Goal: Information Seeking & Learning: Find specific fact

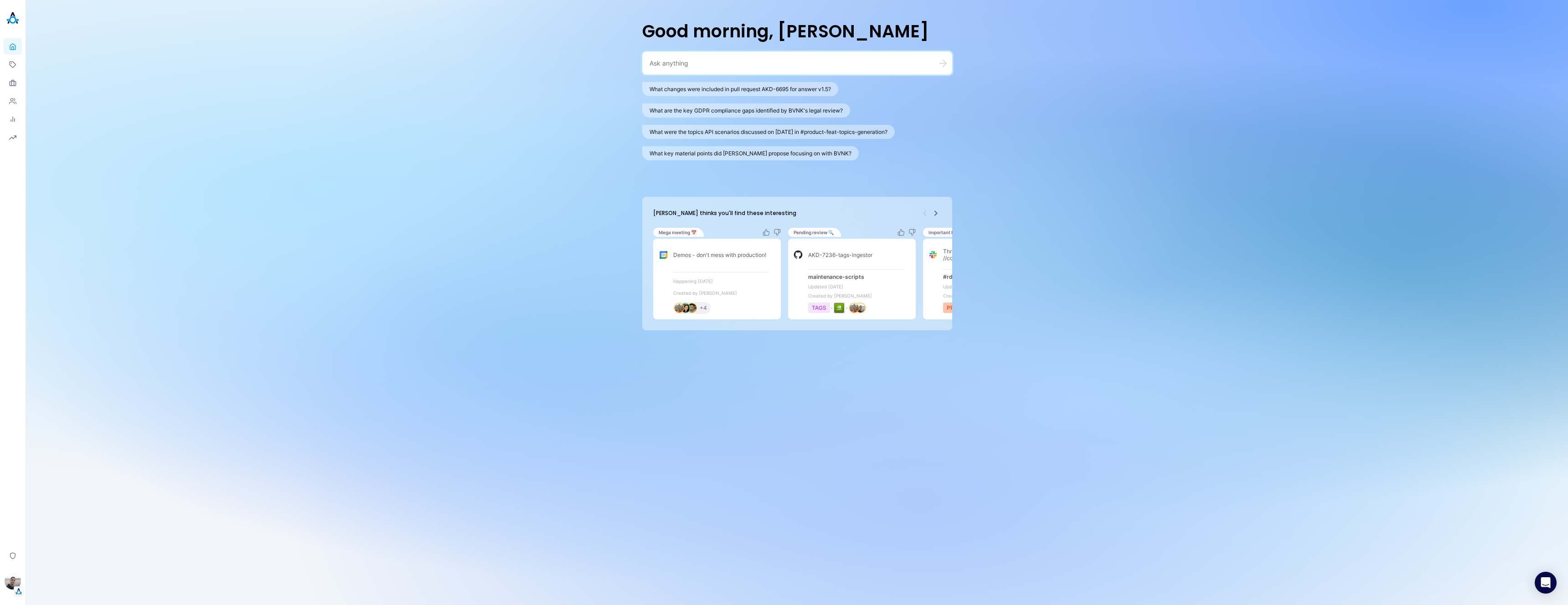
click at [739, 66] on textarea at bounding box center [786, 63] width 274 height 9
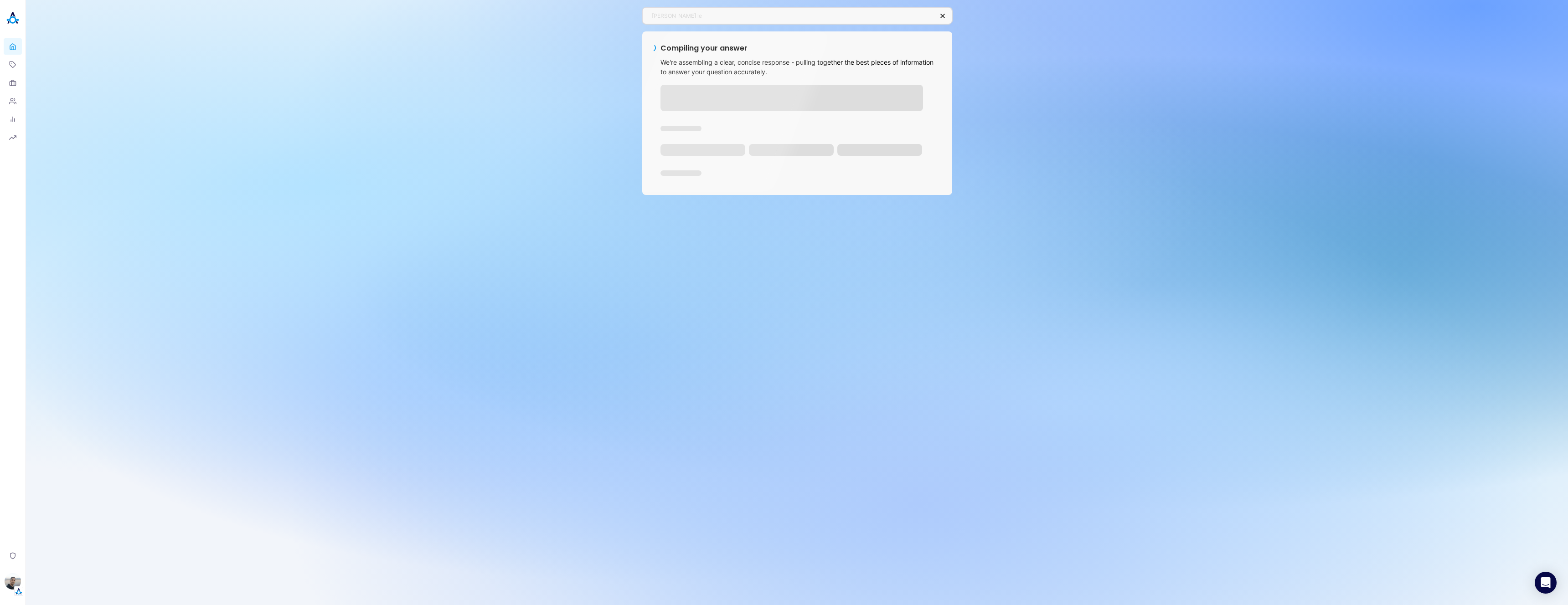
click at [768, 31] on div "[PERSON_NAME] le Compiling your answer We're assembling a clear, concise respon…" at bounding box center [797, 101] width 310 height 202
click at [1040, 151] on div "[PERSON_NAME] le Compiling your answer We're assembling a clear, concise respon…" at bounding box center [797, 302] width 1542 height 605
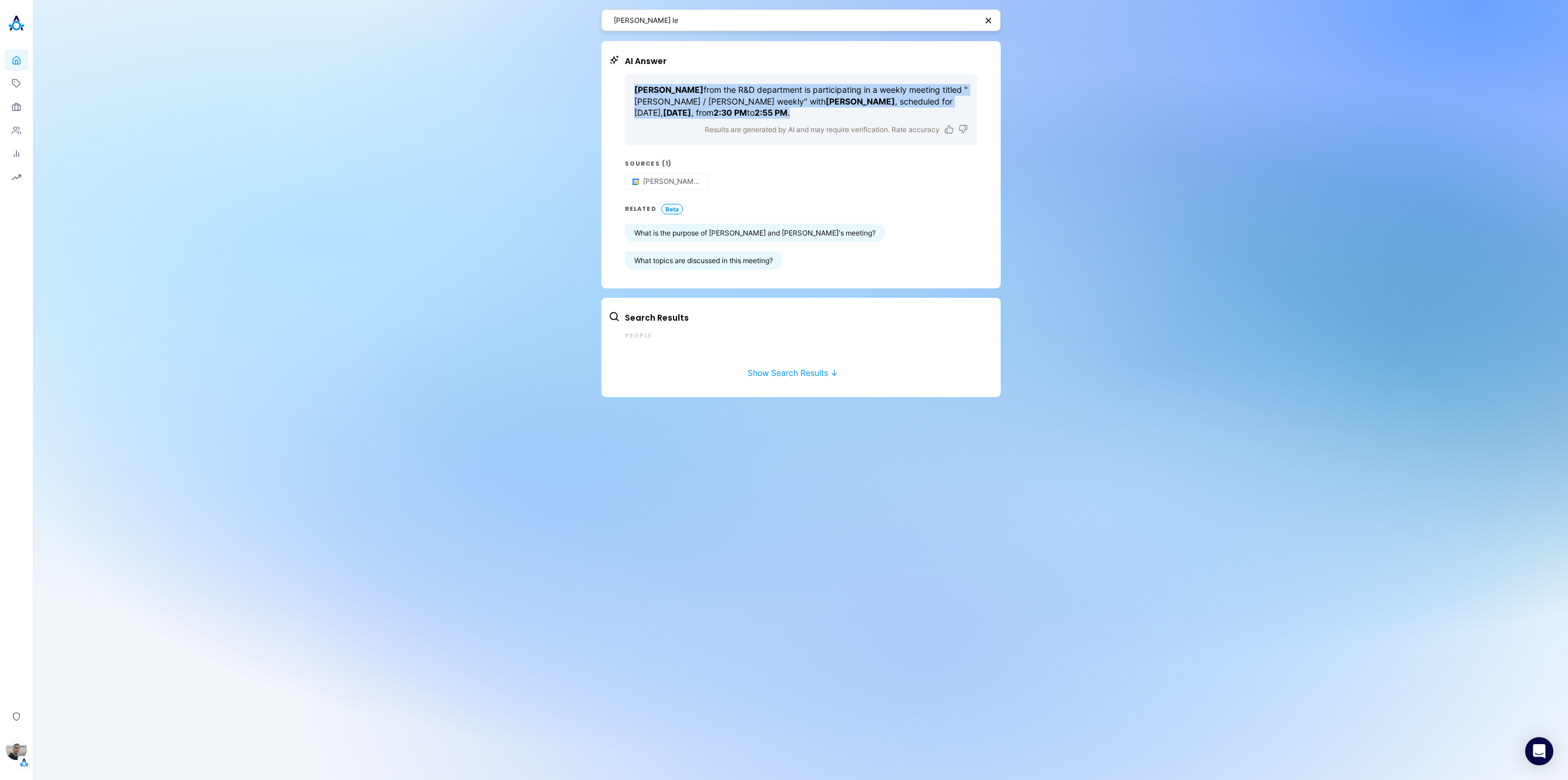
drag, startPoint x: 690, startPoint y: 108, endPoint x: 631, endPoint y: 83, distance: 64.1
click at [631, 83] on div "[PERSON_NAME] from the R&D department is participating in a weekly meeting titl…" at bounding box center [801, 110] width 352 height 71
click at [743, 109] on p "[PERSON_NAME] from the R&D department is participating in a weekly meeting titl…" at bounding box center [801, 102] width 334 height 35
click at [703, 13] on div "[PERSON_NAME] le" at bounding box center [802, 20] width 400 height 22
click at [717, 31] on span "[PERSON_NAME] le" at bounding box center [802, 20] width 400 height 22
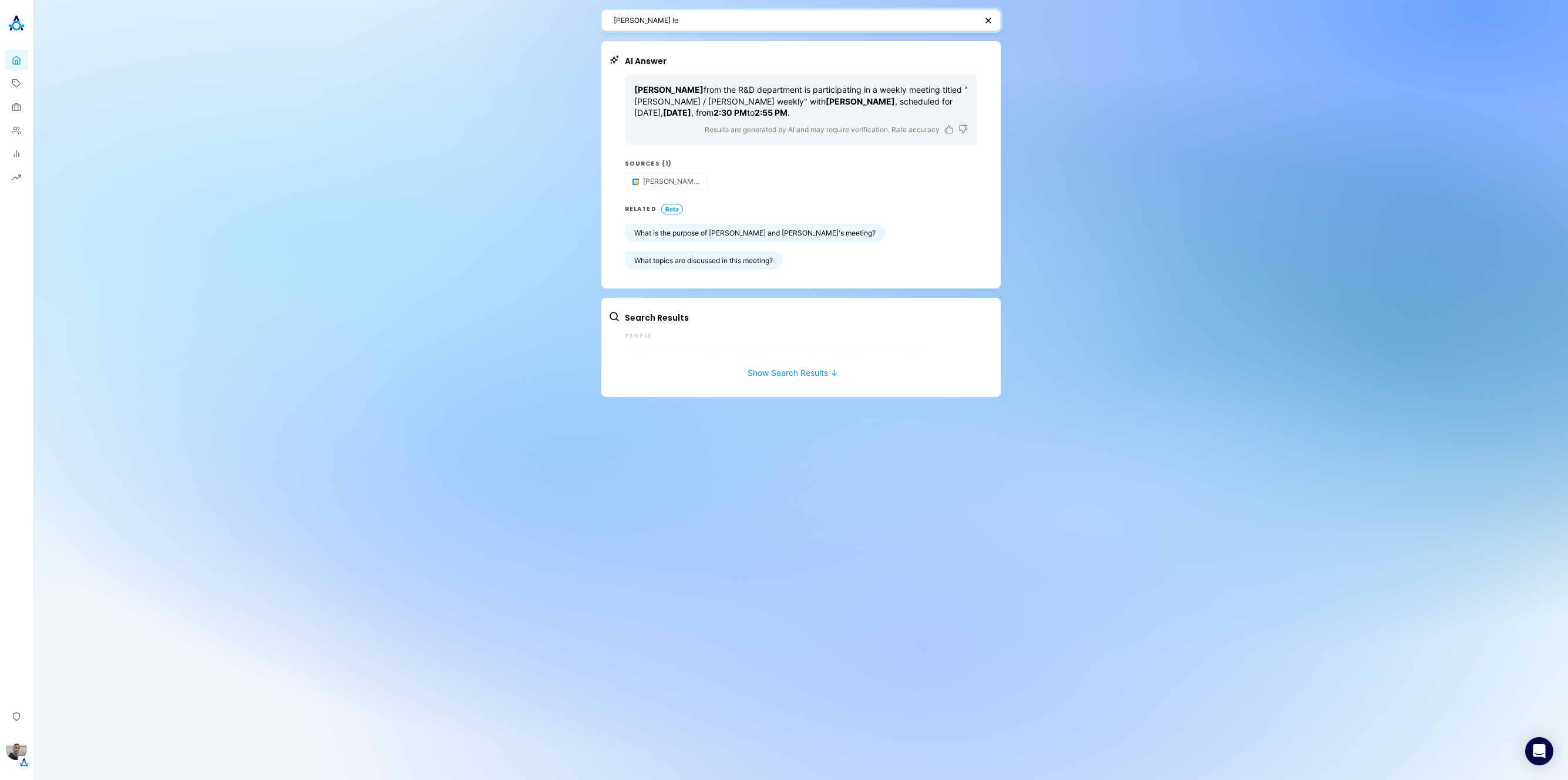
click at [721, 22] on textarea "[PERSON_NAME] le" at bounding box center [795, 20] width 363 height 11
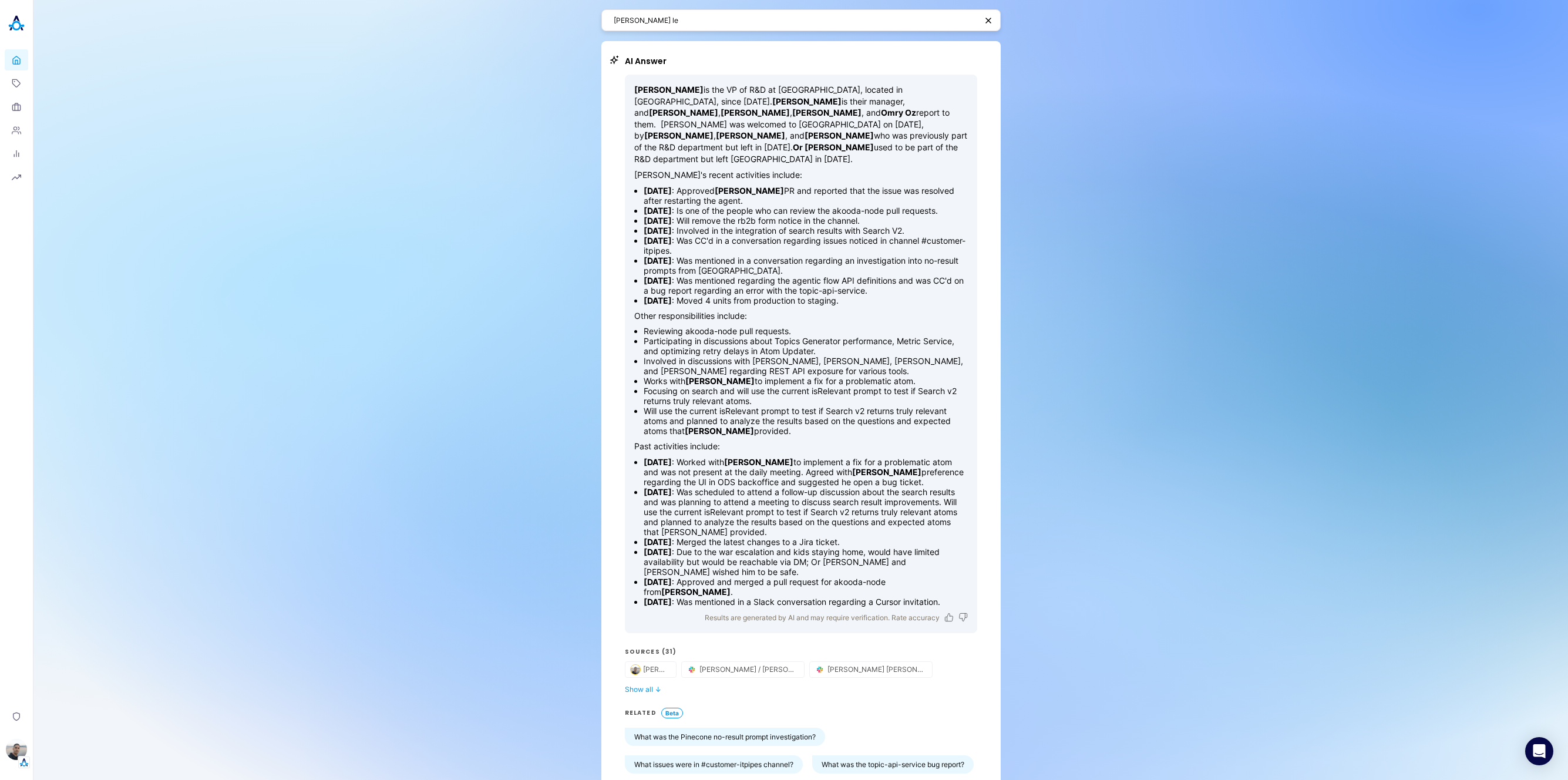
scroll to position [148, 0]
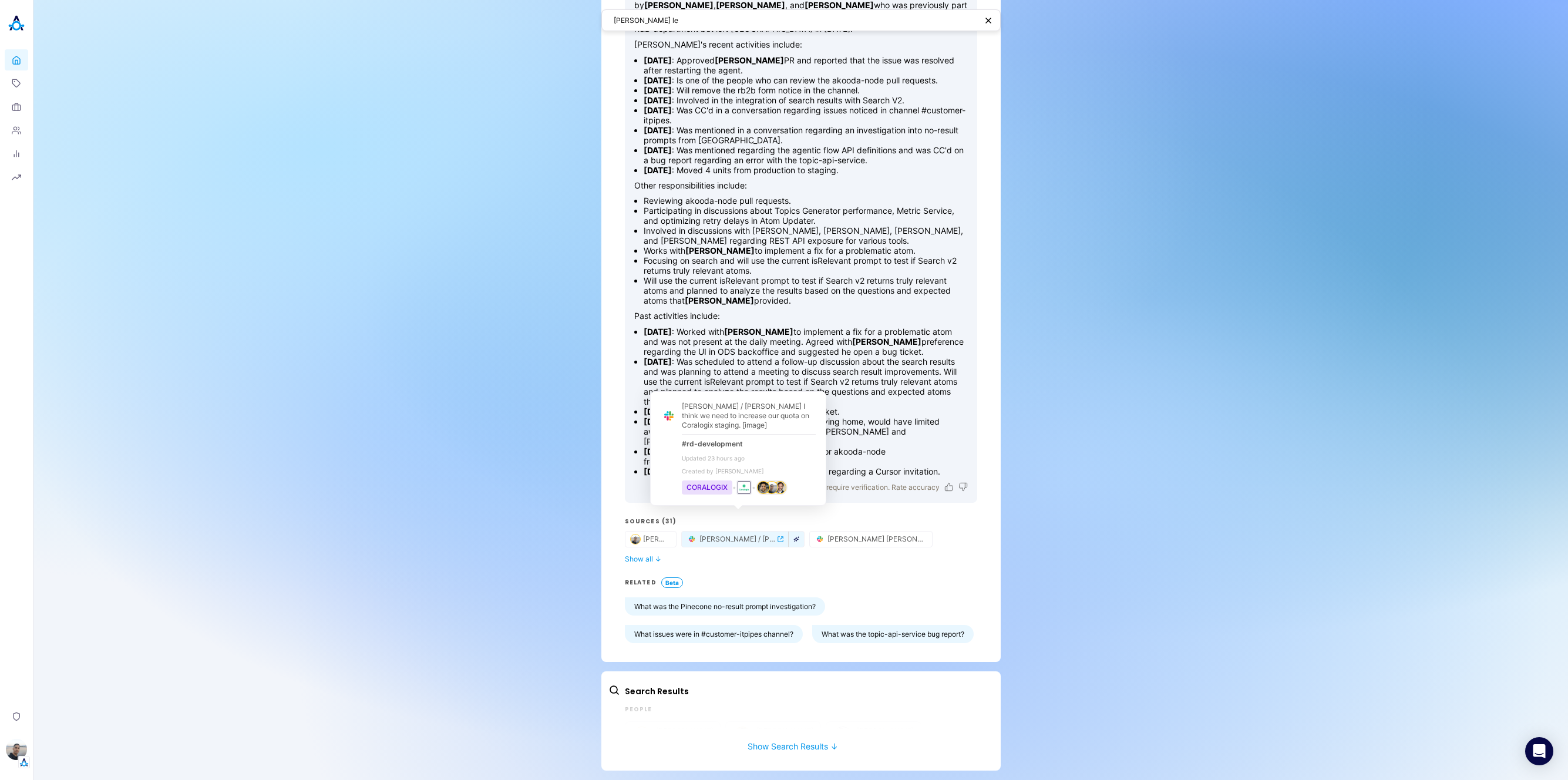
click at [794, 537] on icon "button" at bounding box center [796, 539] width 6 height 6
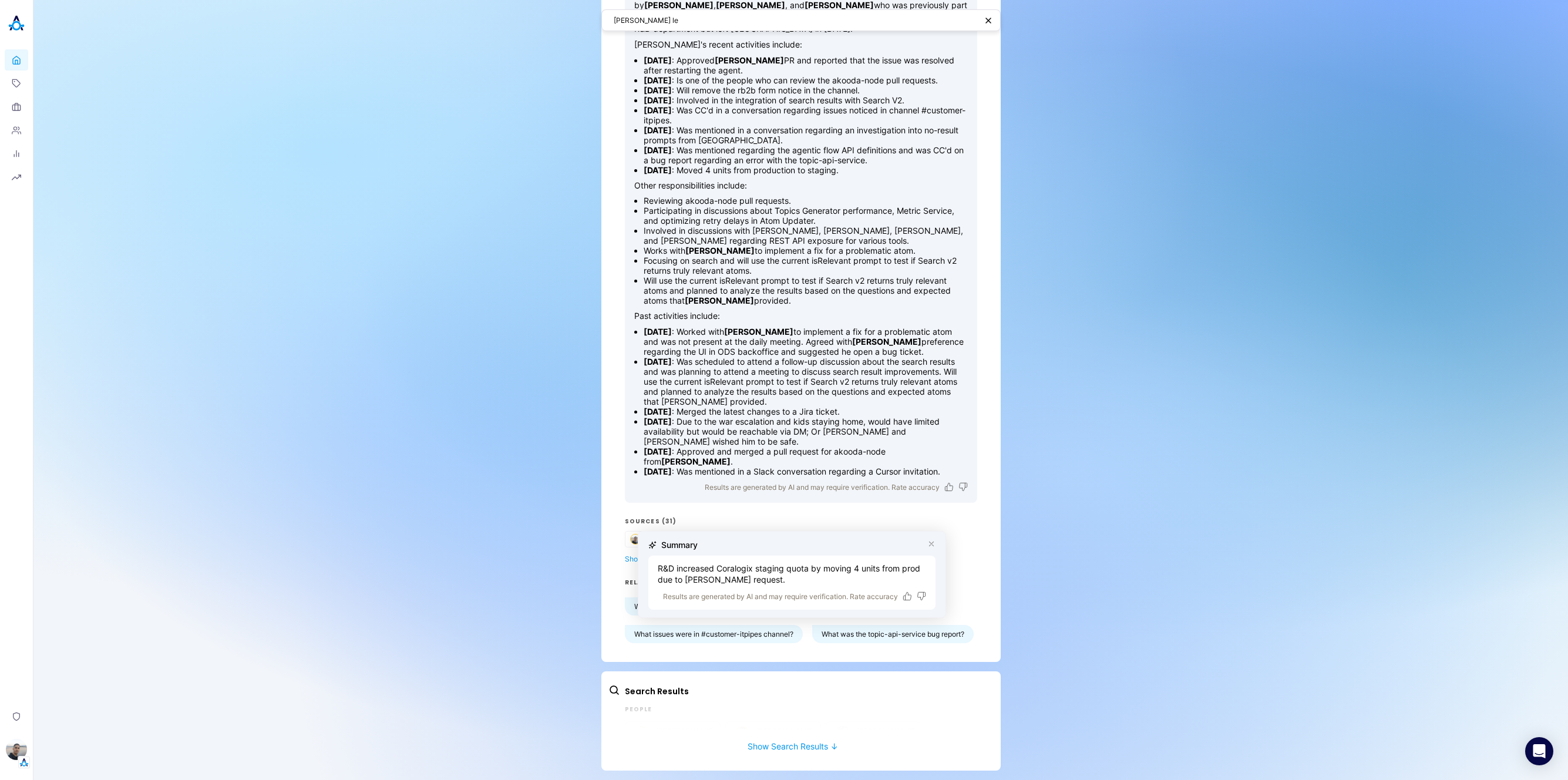
click at [558, 563] on div "[PERSON_NAME] le AI Answer [PERSON_NAME] is the VP of R&D at [GEOGRAPHIC_DATA],…" at bounding box center [801, 324] width 1535 height 911
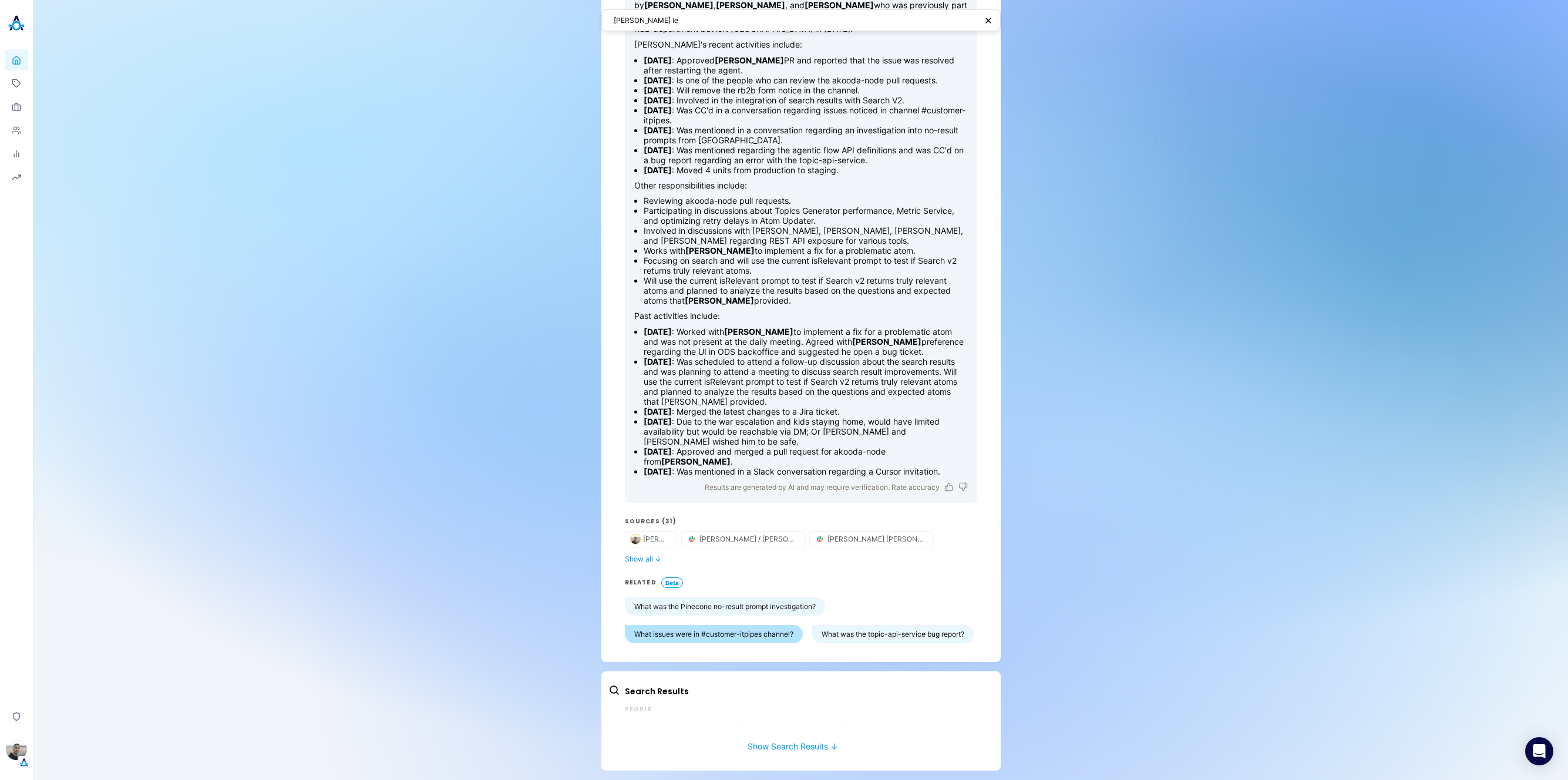
scroll to position [157, 0]
click at [803, 749] on button "Show Search Results ↓" at bounding box center [792, 741] width 369 height 22
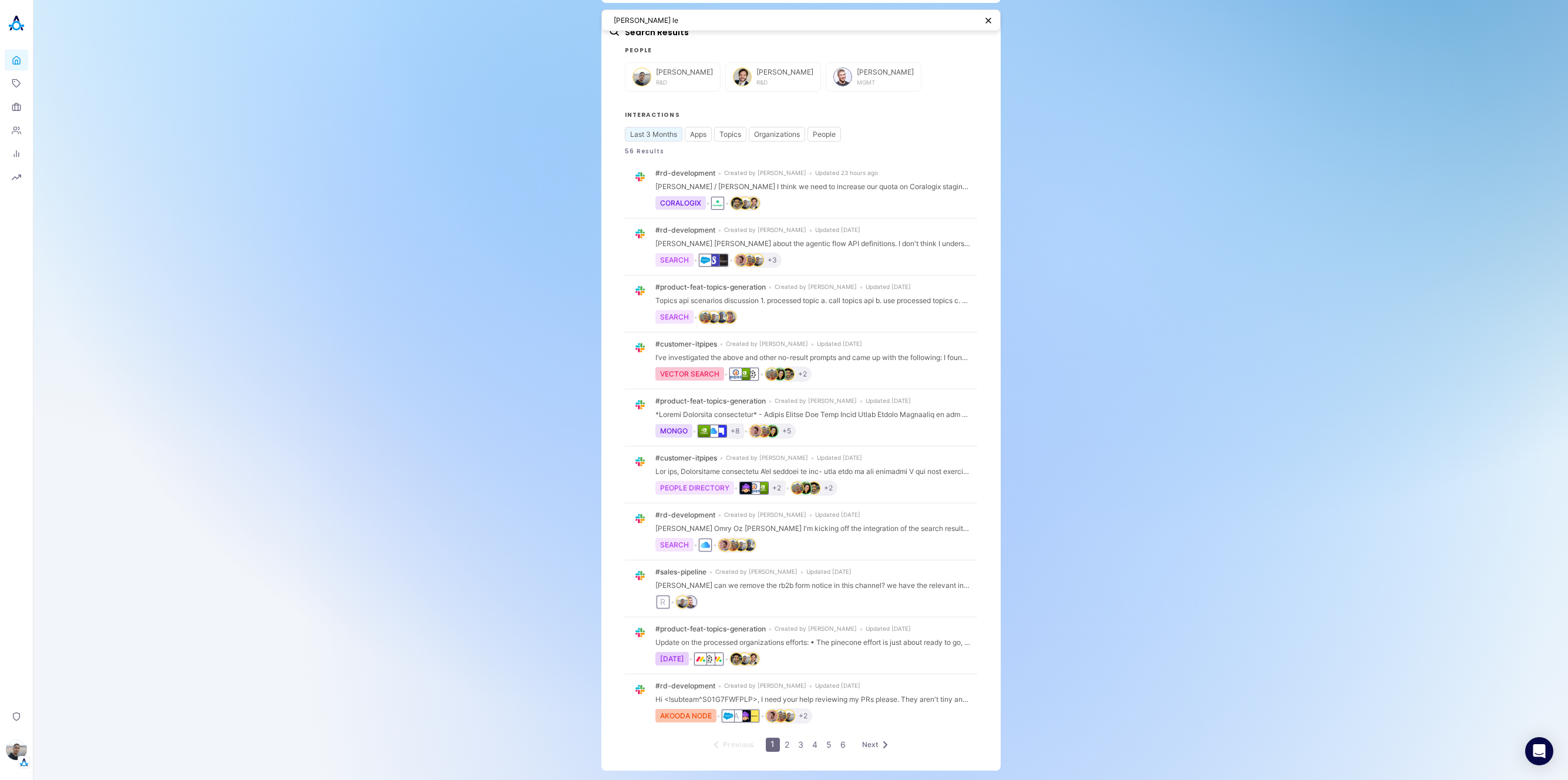
scroll to position [0, 0]
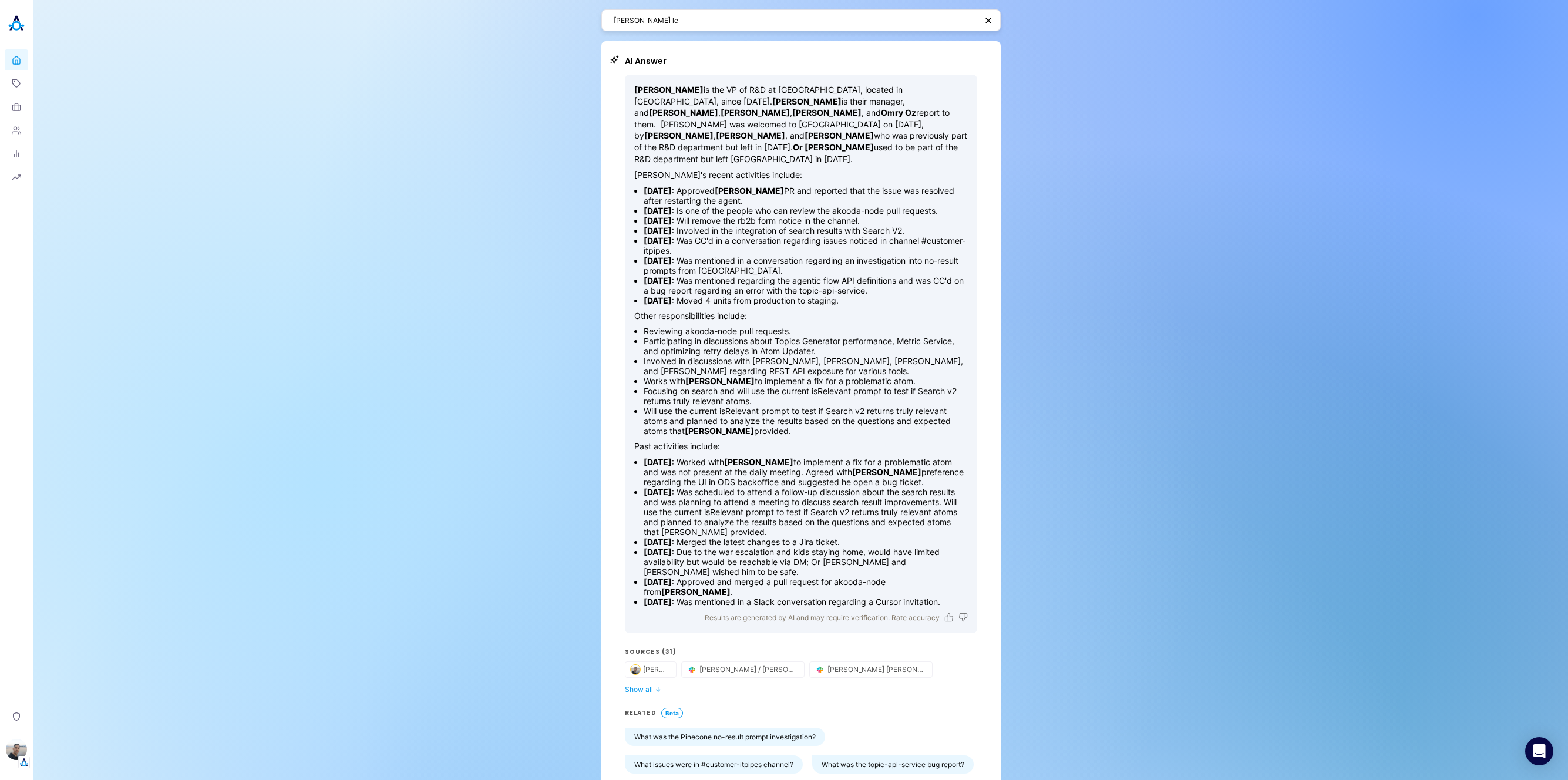
click at [1124, 396] on div "[PERSON_NAME] le AI Answer [PERSON_NAME] is the VP of R&D at [GEOGRAPHIC_DATA],…" at bounding box center [801, 785] width 1535 height 1570
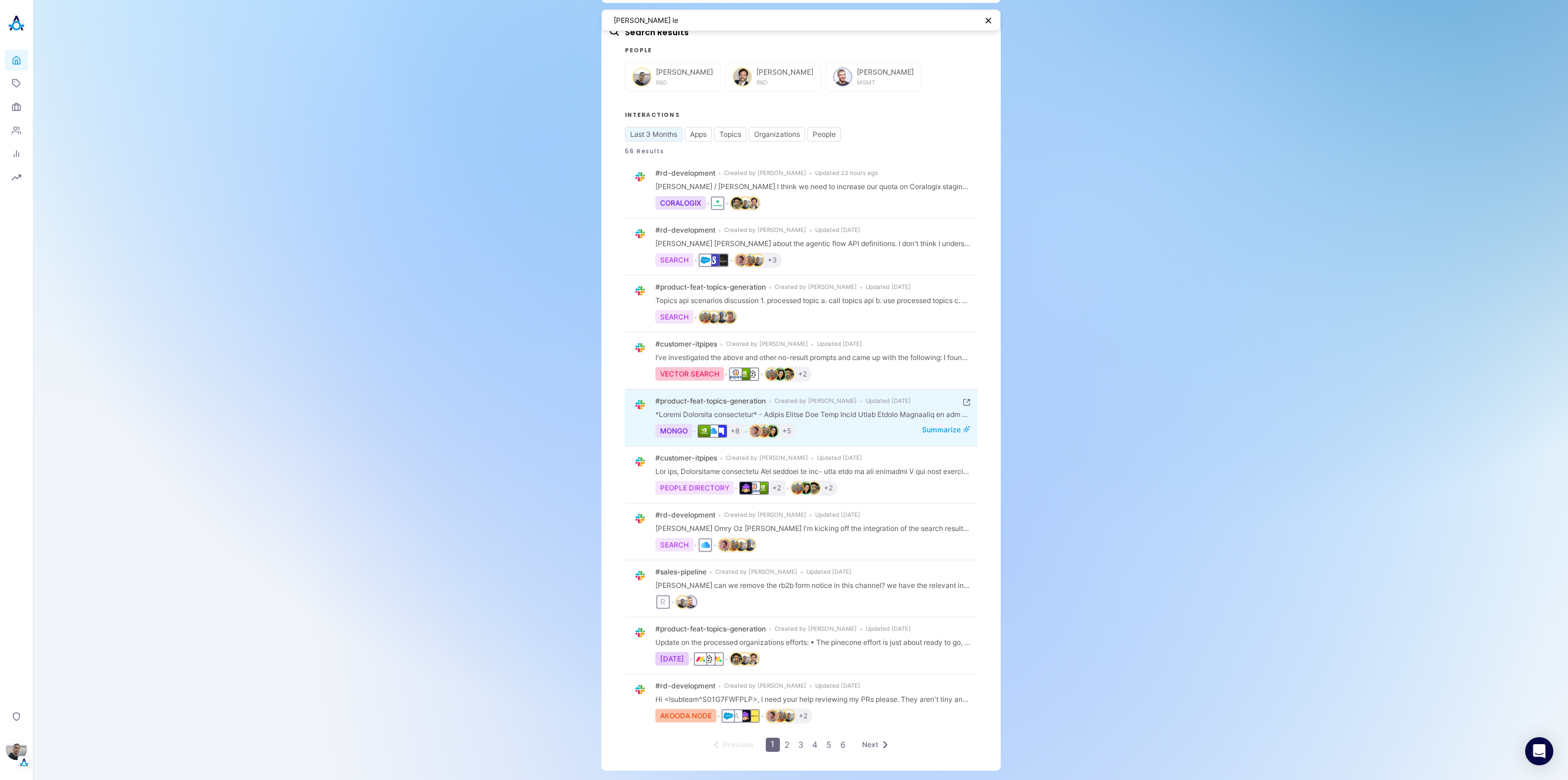
scroll to position [815, 0]
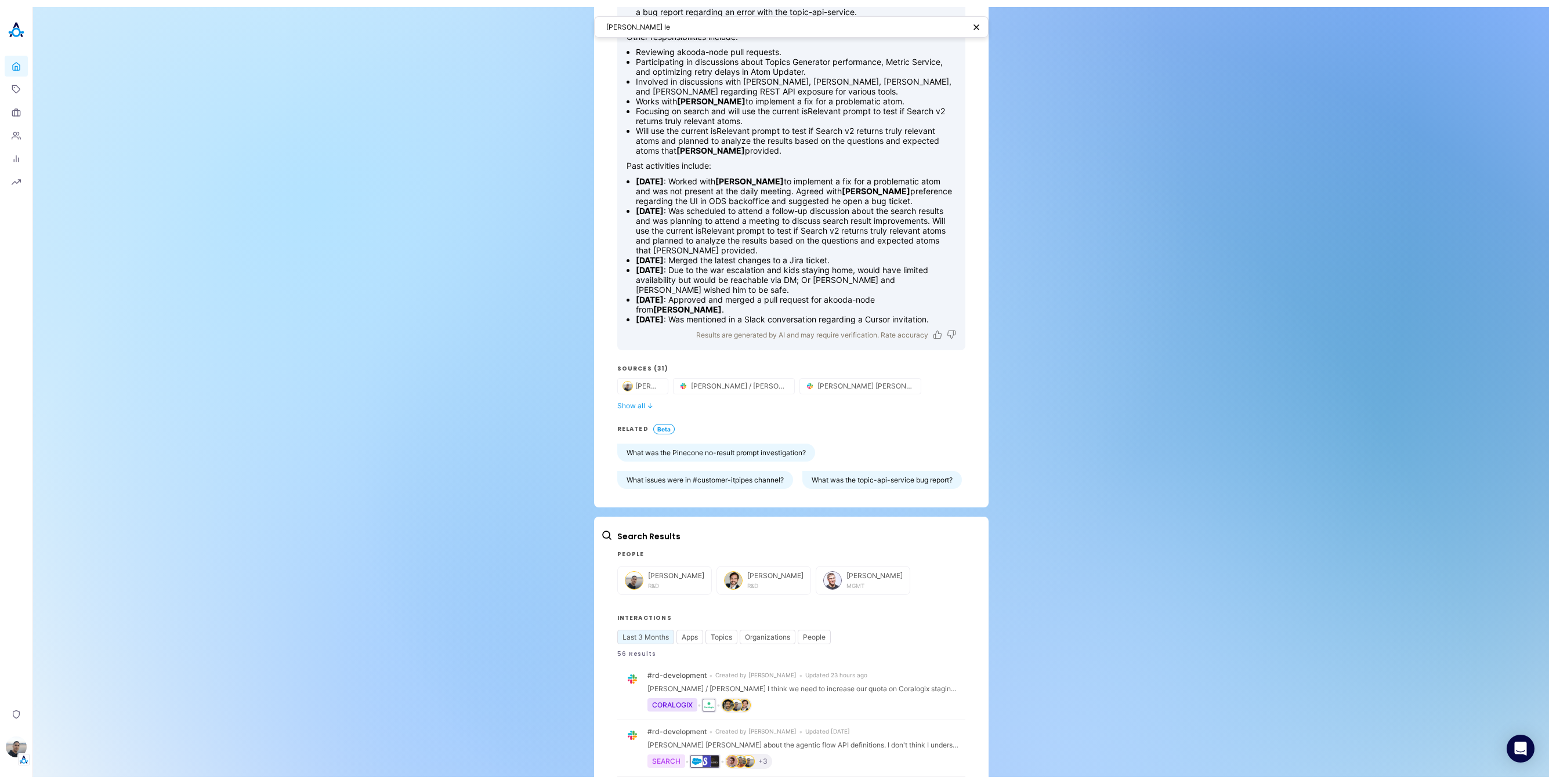
scroll to position [0, 0]
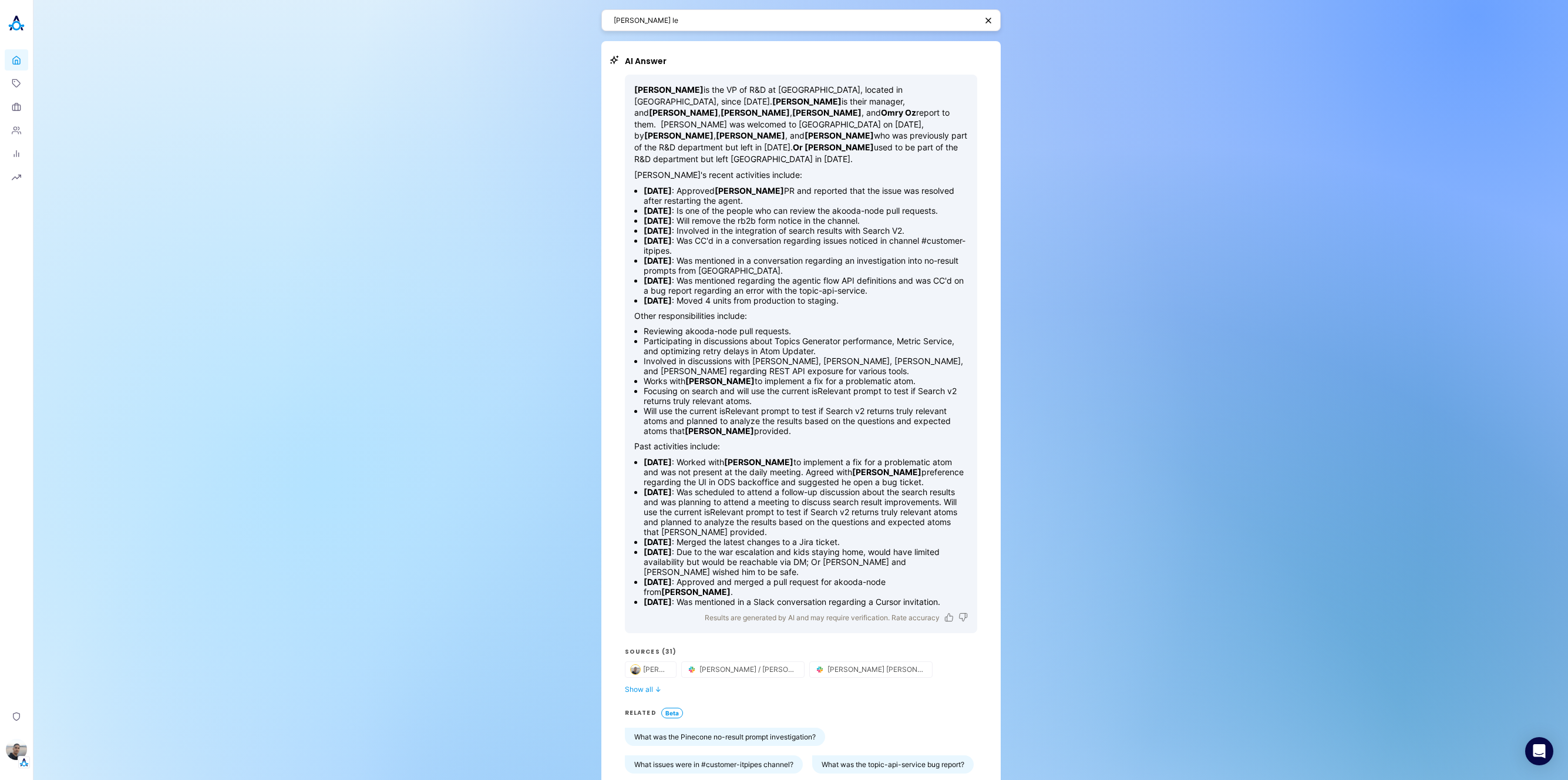
click at [882, 30] on div "[PERSON_NAME] le" at bounding box center [802, 20] width 400 height 22
click at [885, 22] on textarea "[PERSON_NAME] le" at bounding box center [795, 20] width 363 height 11
type textarea "EliSony"
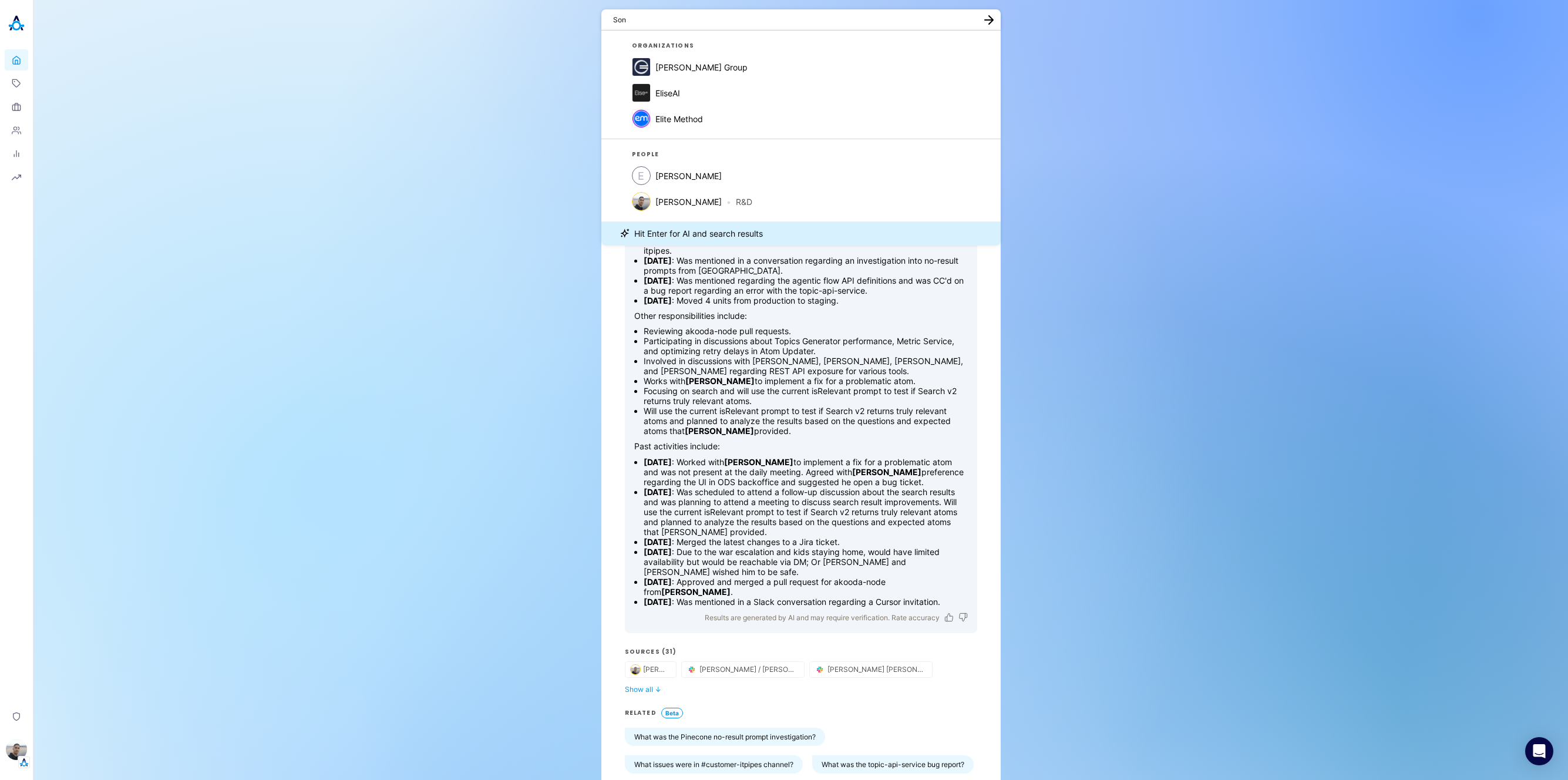
type textarea "Sony"
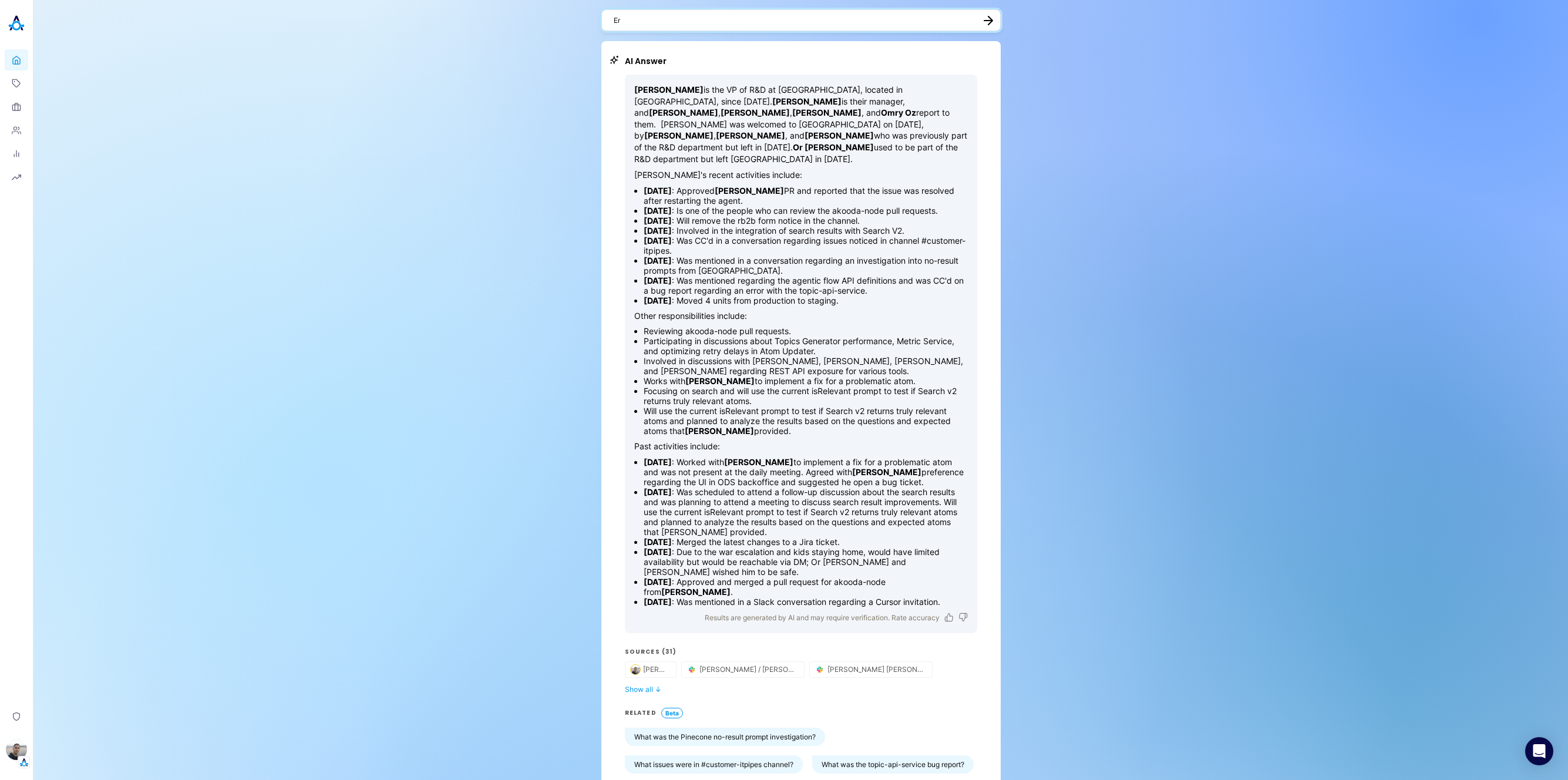
type textarea "Era"
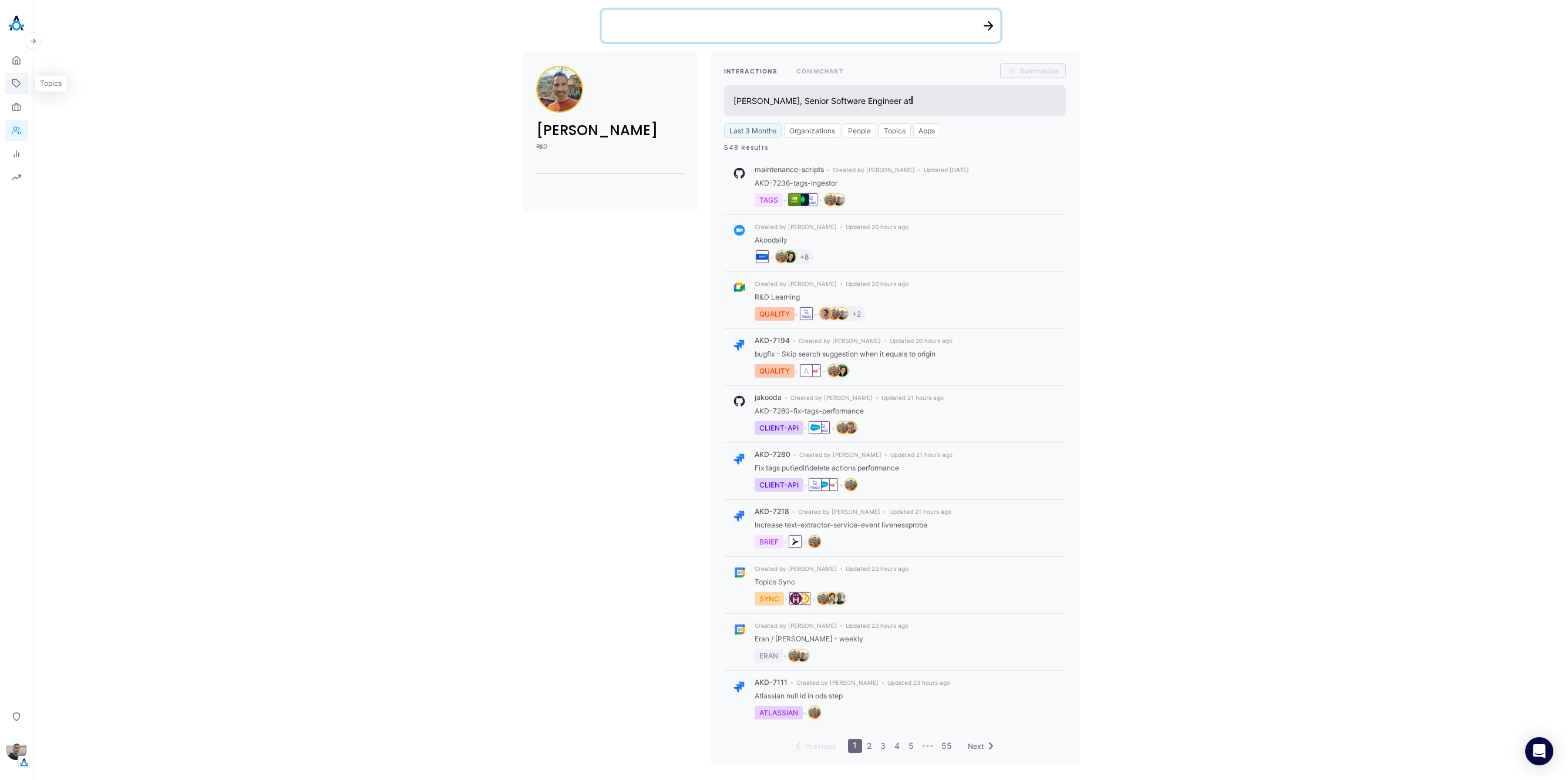
click at [19, 85] on icon at bounding box center [17, 83] width 8 height 8
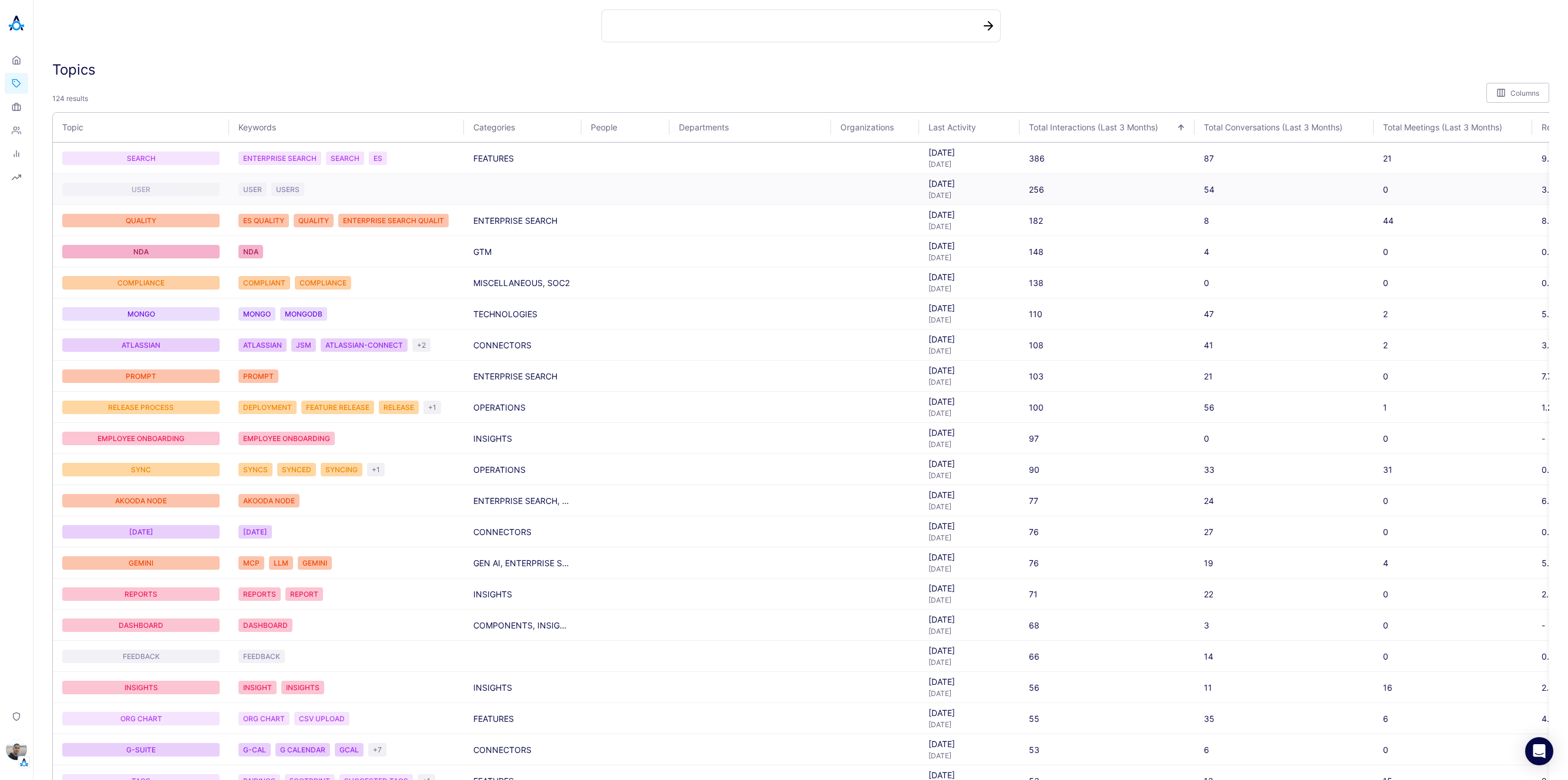
click at [136, 187] on div "USER" at bounding box center [141, 189] width 157 height 13
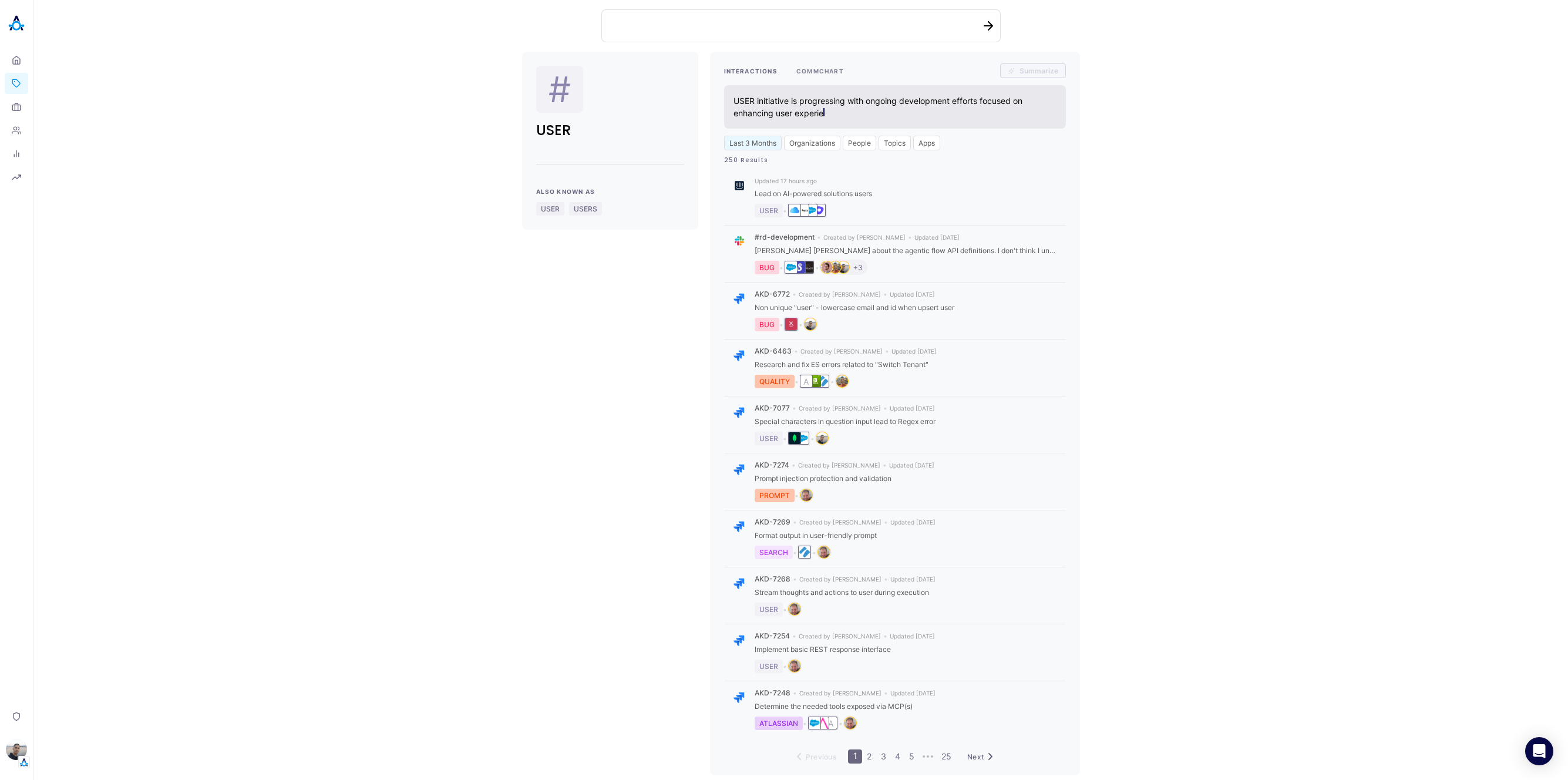
click at [815, 72] on button "COMMCHART" at bounding box center [820, 71] width 47 height 15
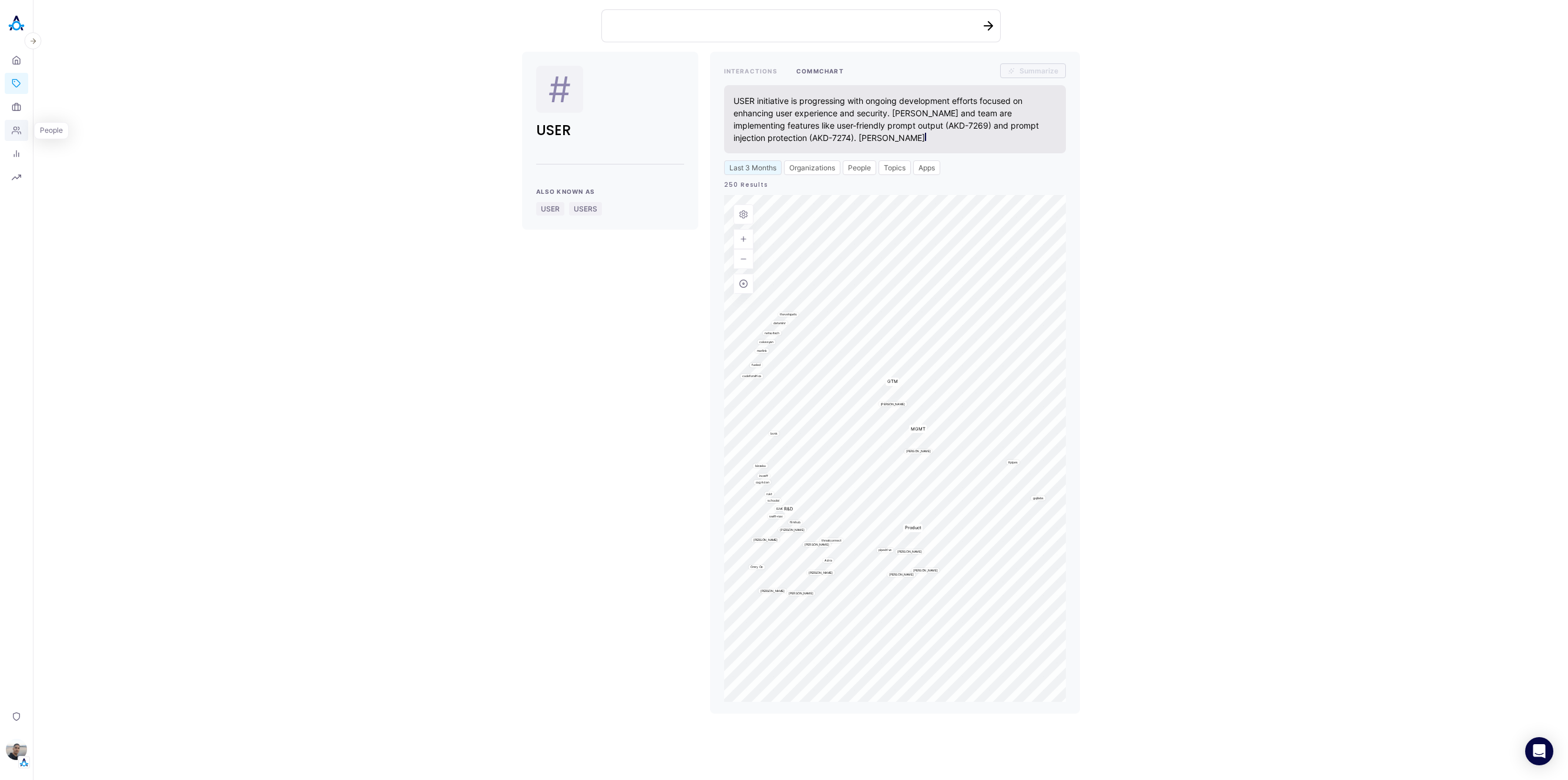
click at [17, 127] on icon at bounding box center [17, 130] width 9 height 7
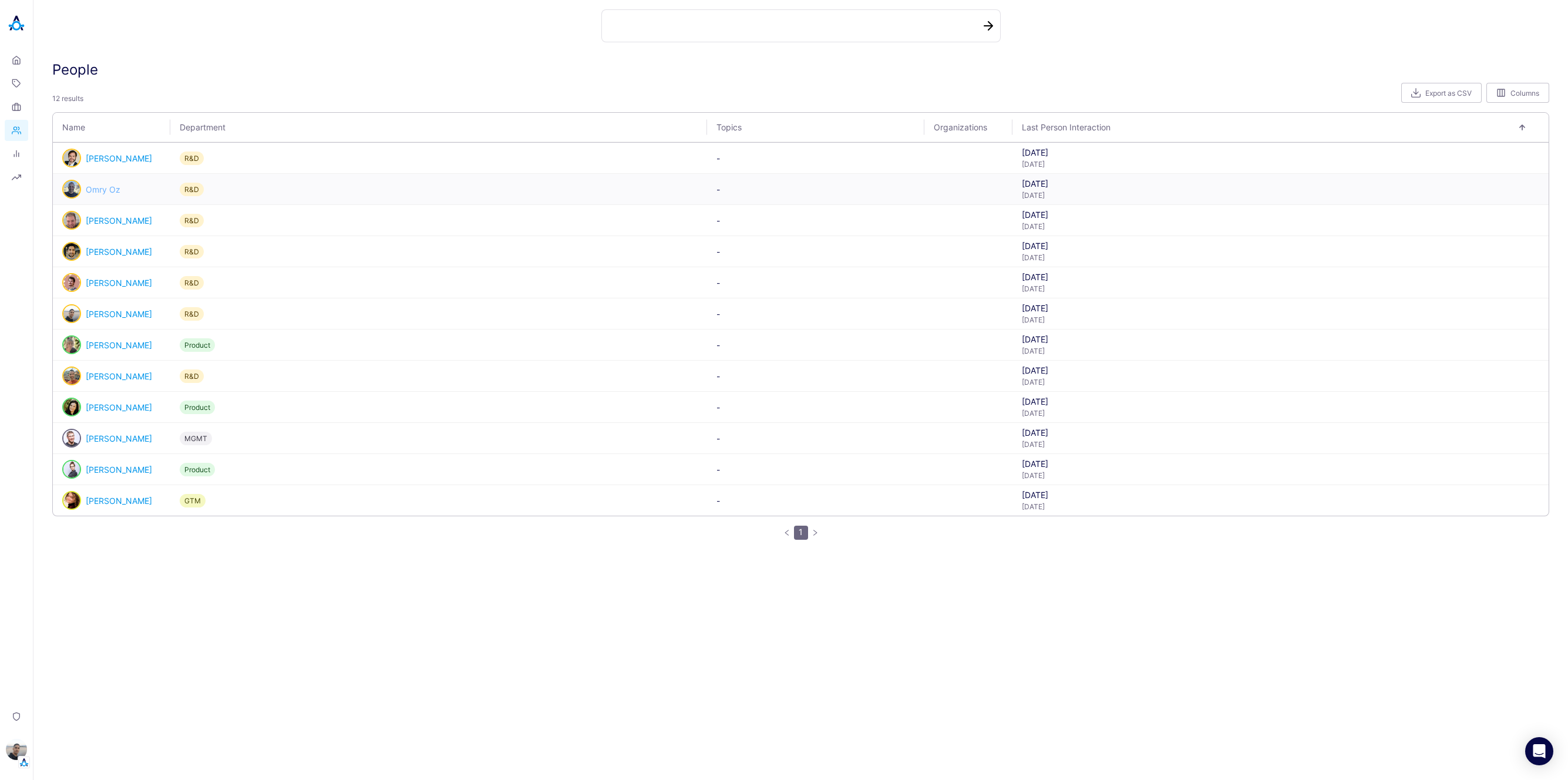
click at [112, 190] on link "Omry Oz" at bounding box center [103, 189] width 35 height 10
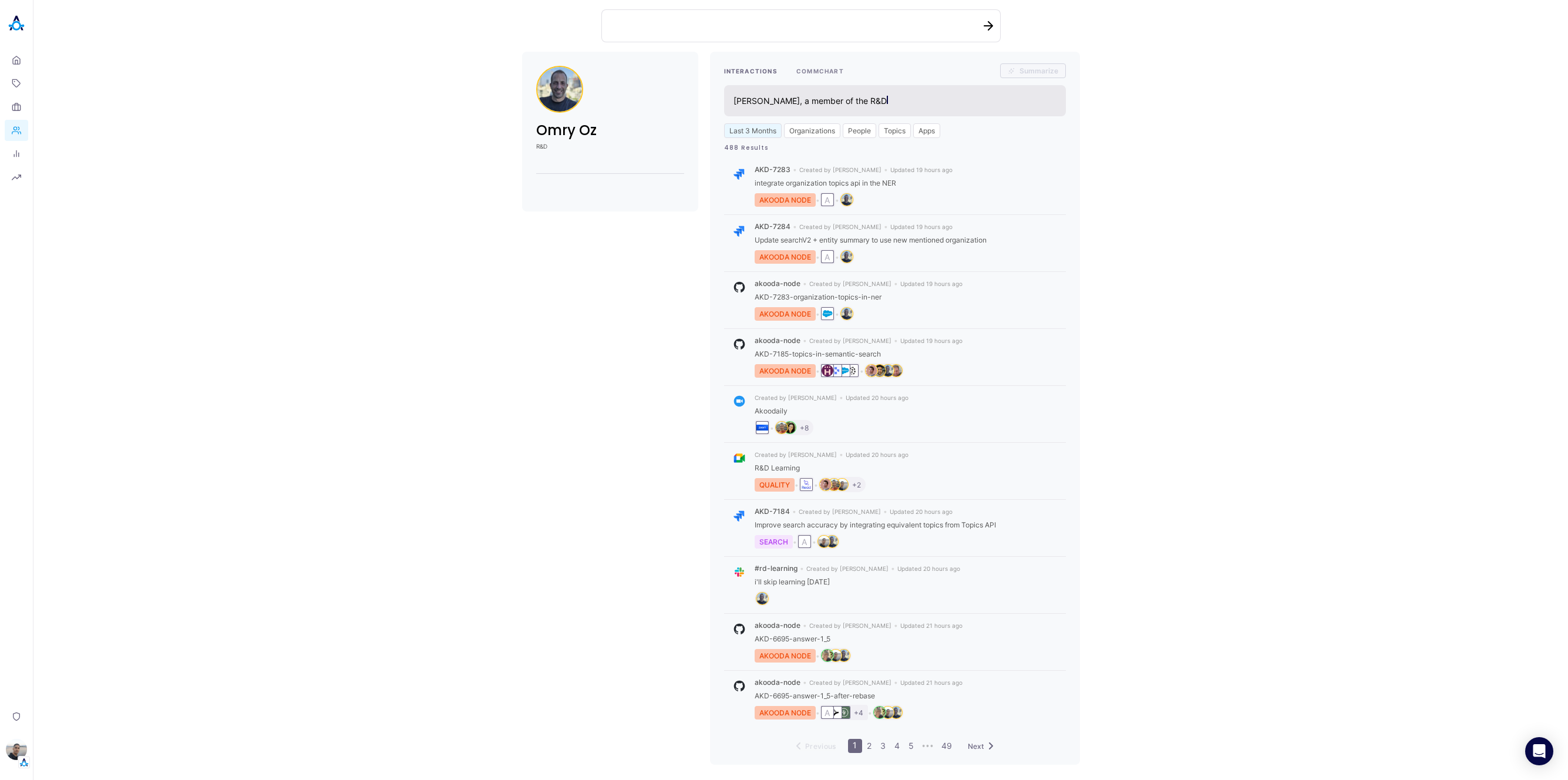
click at [809, 71] on button "COMMCHART" at bounding box center [820, 71] width 47 height 15
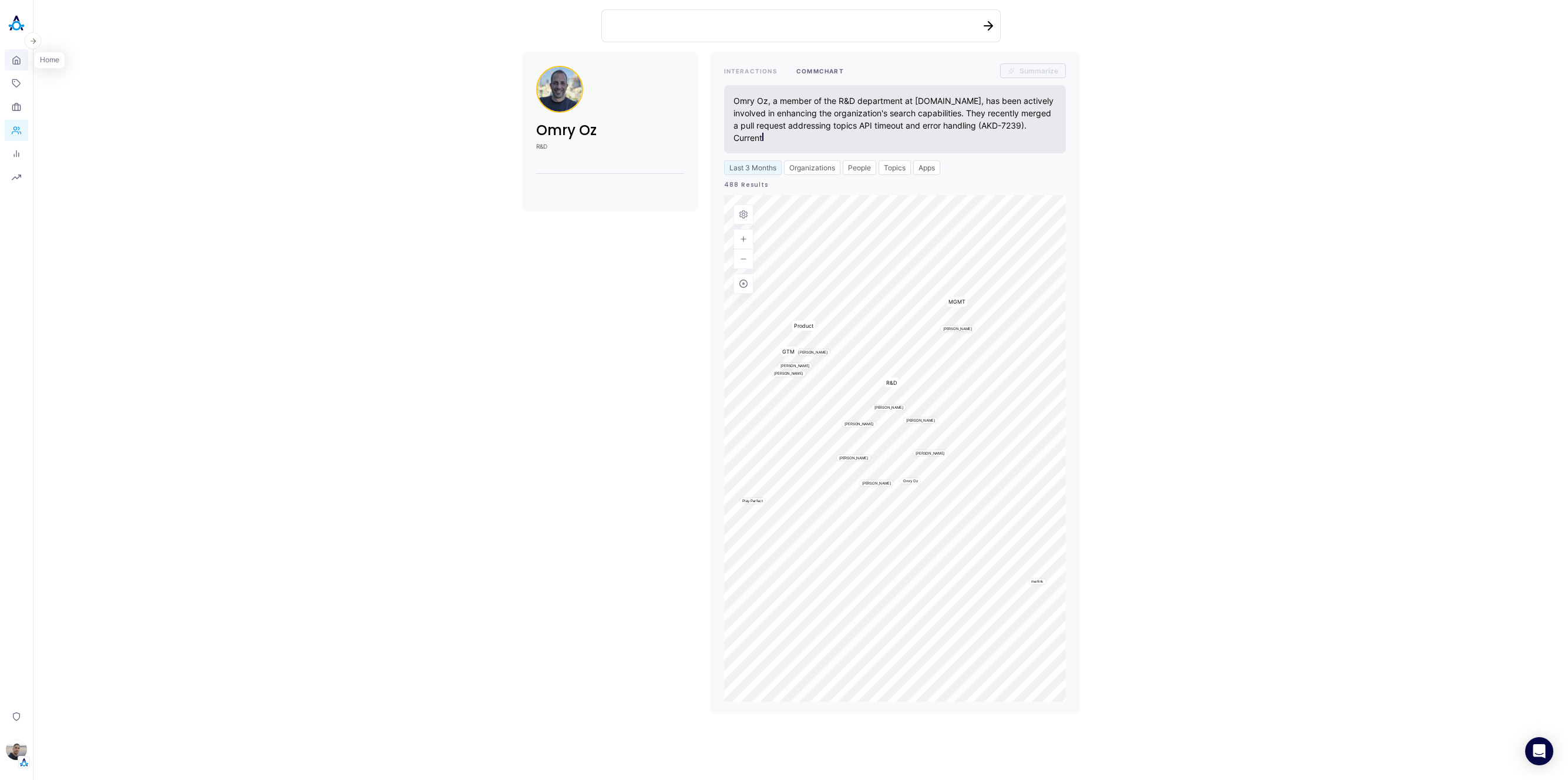
click at [16, 57] on icon at bounding box center [17, 60] width 9 height 11
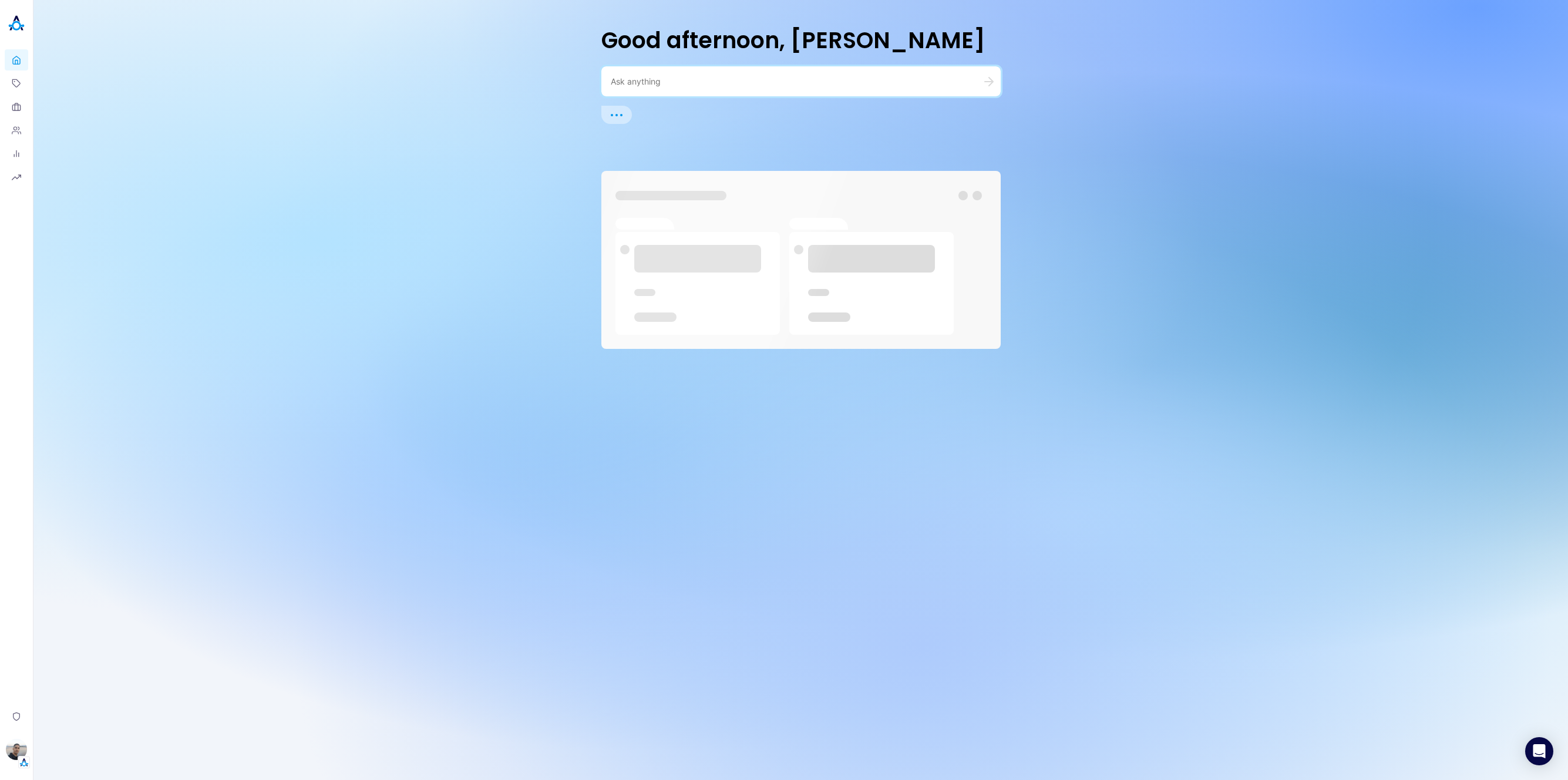
click at [693, 80] on textarea at bounding box center [787, 81] width 352 height 11
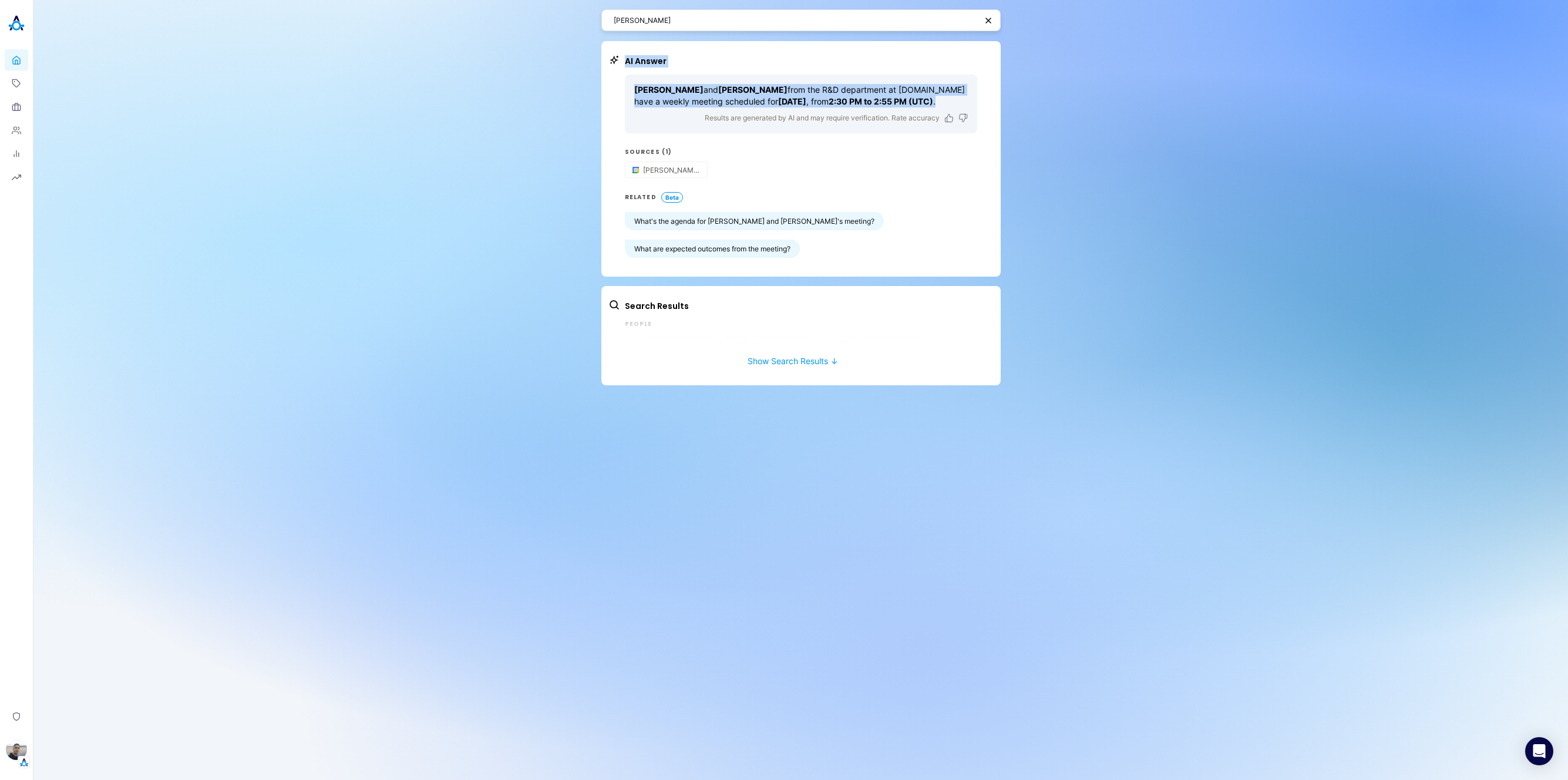
drag, startPoint x: 951, startPoint y: 102, endPoint x: 579, endPoint y: 102, distance: 372.0
click at [605, 101] on div "AI Answer [PERSON_NAME] and [PERSON_NAME] from the R&D department at [DOMAIN_NA…" at bounding box center [802, 158] width 400 height 235
click at [1146, 100] on div "[PERSON_NAME] AI Answer [PERSON_NAME] and [PERSON_NAME] from the R&D department…" at bounding box center [801, 390] width 1535 height 780
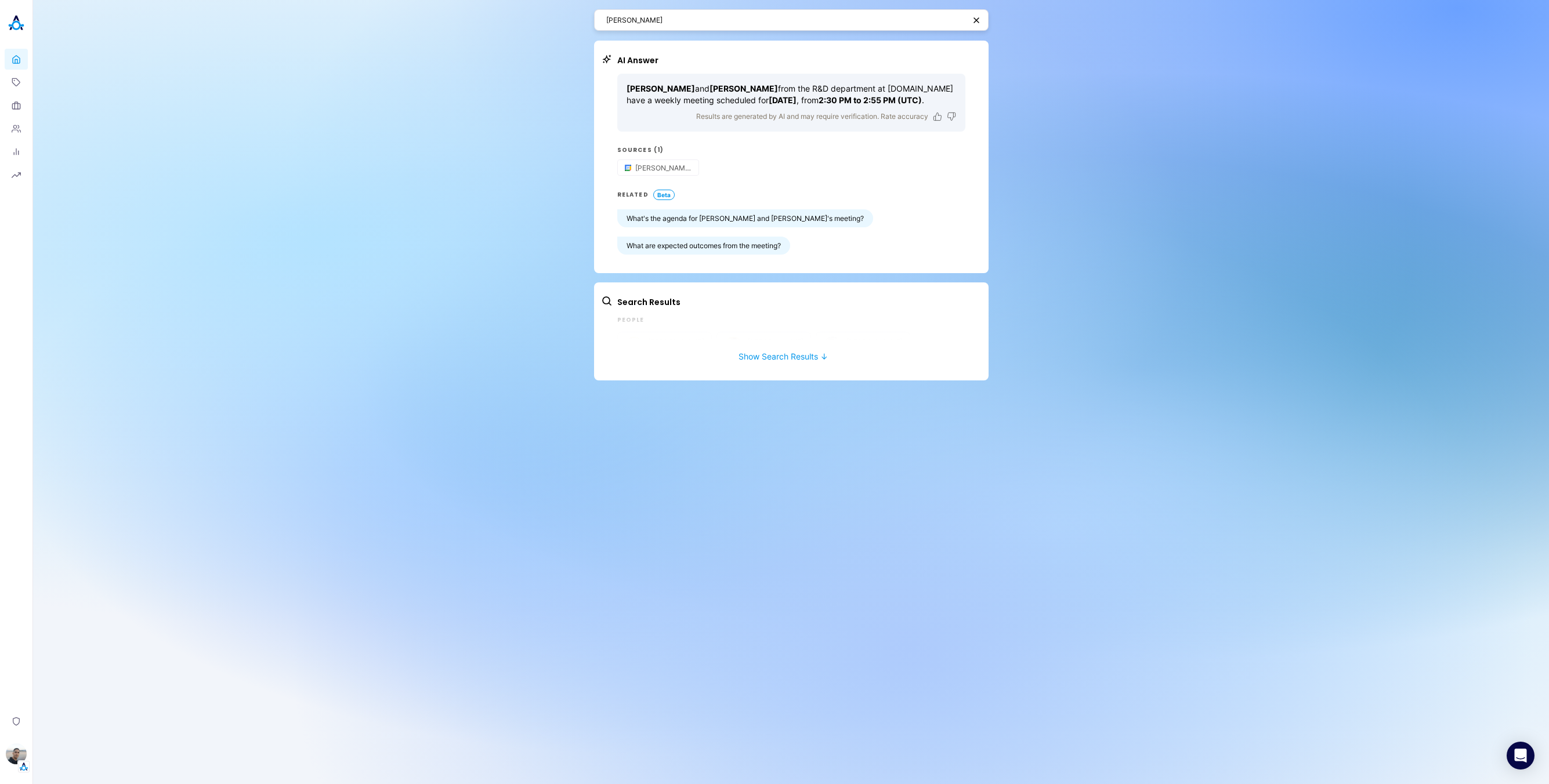
click at [1251, 246] on div "[PERSON_NAME] AI Answer [PERSON_NAME] and [PERSON_NAME] from the R&D department…" at bounding box center [791, 392] width 1516 height 784
click at [740, 23] on textarea "[PERSON_NAME]" at bounding box center [785, 20] width 358 height 11
type textarea "Eliwhen is my"
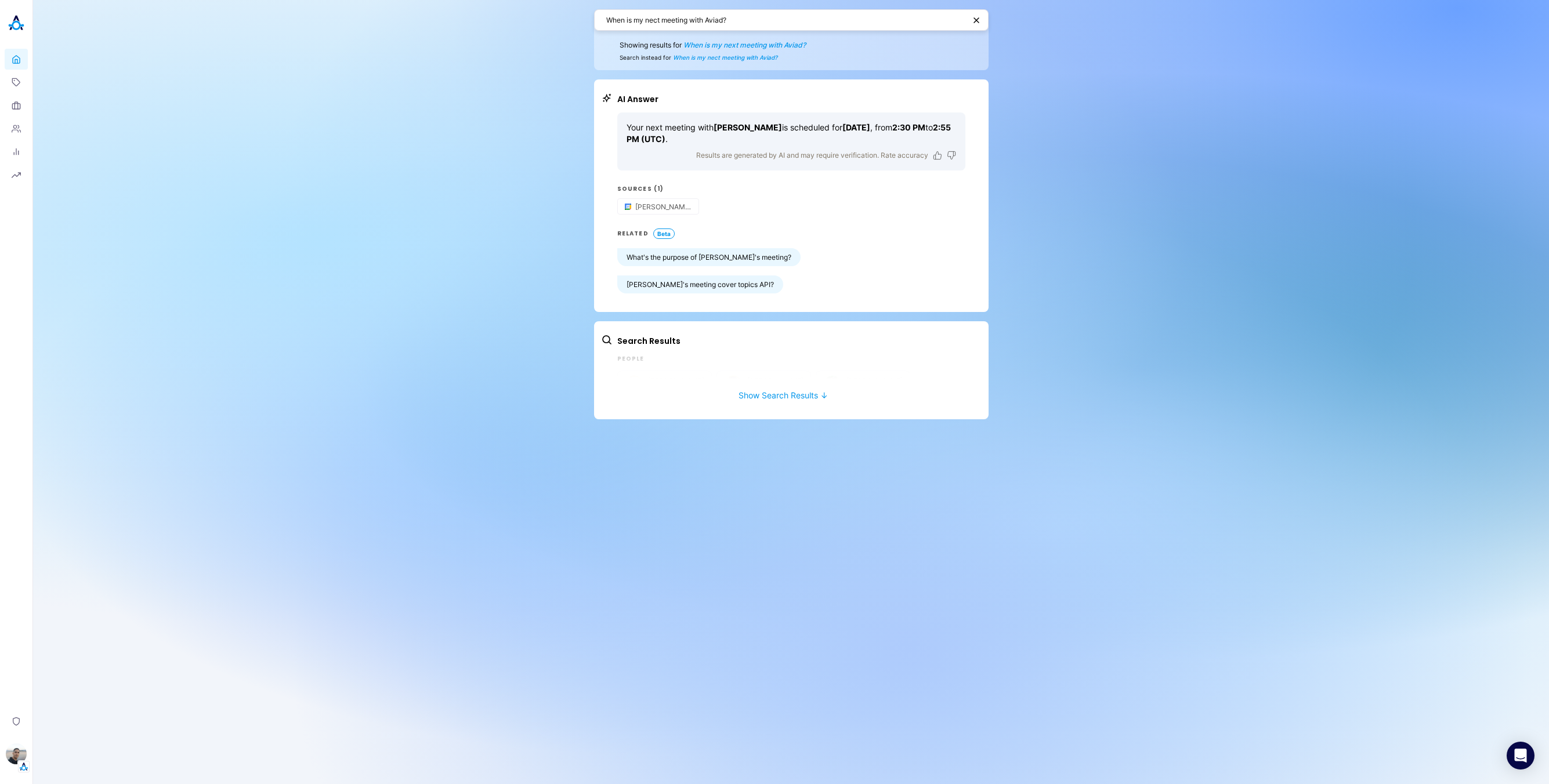
click at [717, 22] on textarea "When is my nect meeting with Aviad?" at bounding box center [785, 20] width 358 height 11
type textarea "When is my nect meeting with [PERSON_NAME]?"
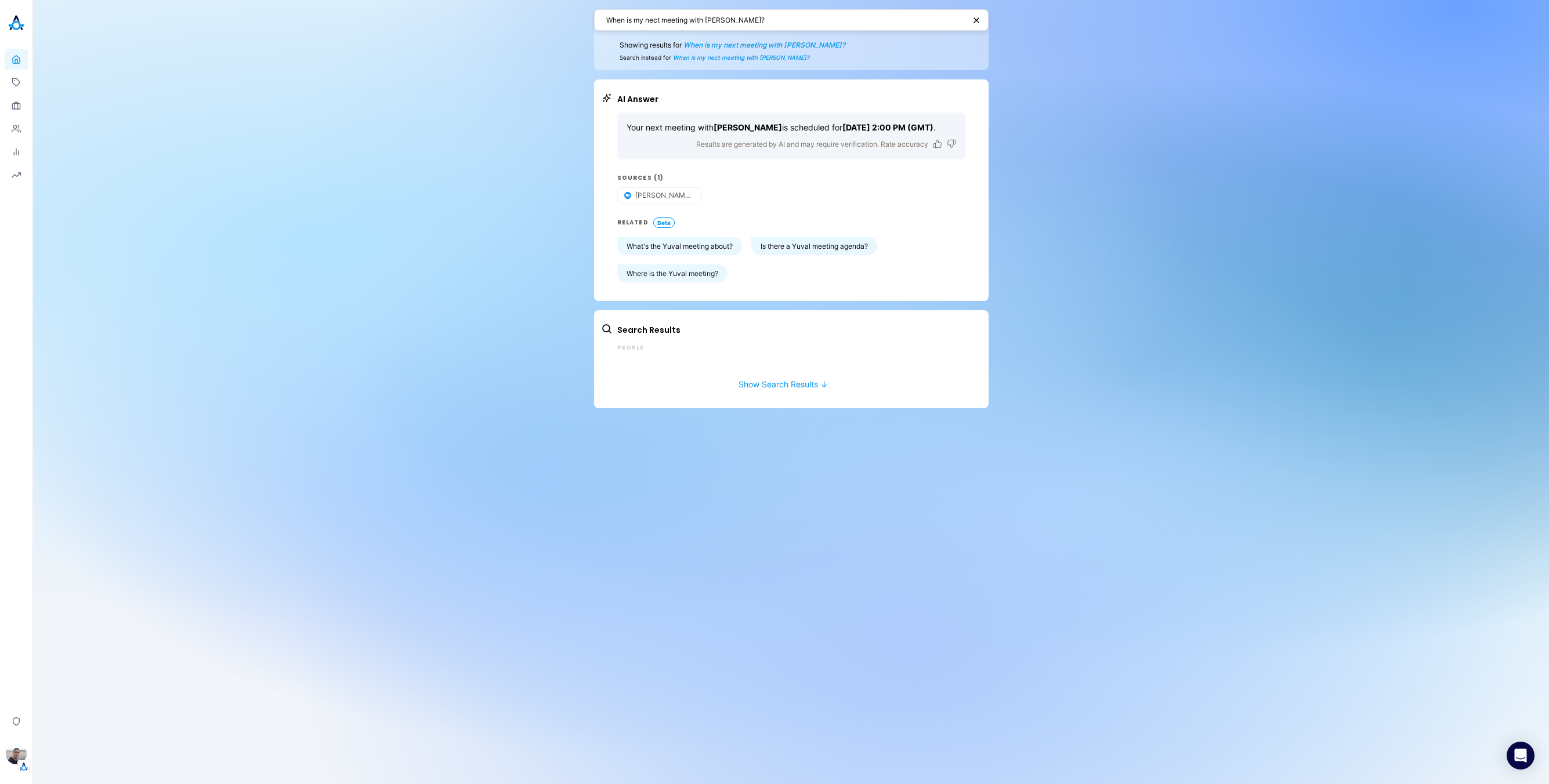
click at [1115, 307] on div "When is my nect meeting with [PERSON_NAME]? Showing results for When is my next…" at bounding box center [791, 392] width 1516 height 784
click at [1191, 429] on div "When is my nect meeting with [PERSON_NAME]? Showing results for When is my next…" at bounding box center [791, 392] width 1516 height 784
